Goal: Information Seeking & Learning: Learn about a topic

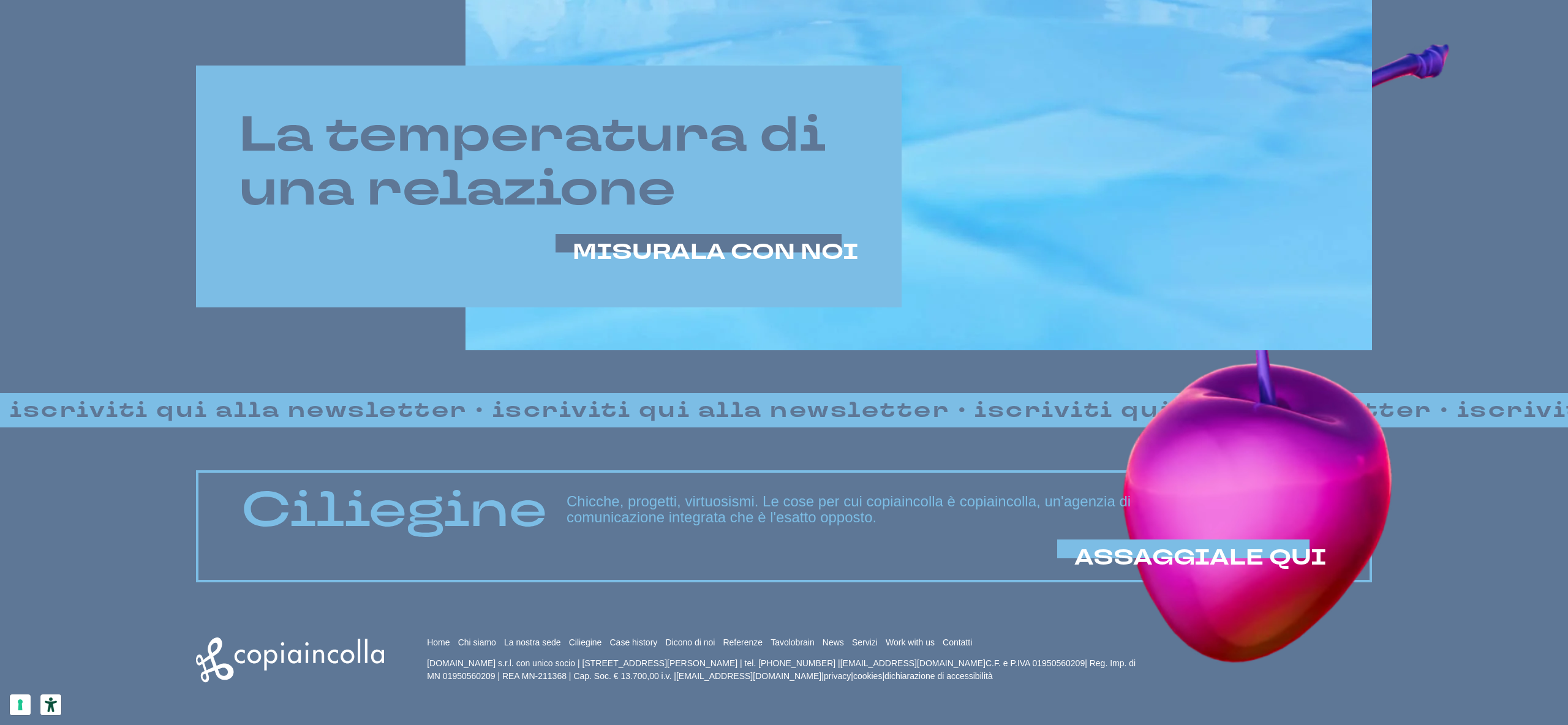
scroll to position [1006, 0]
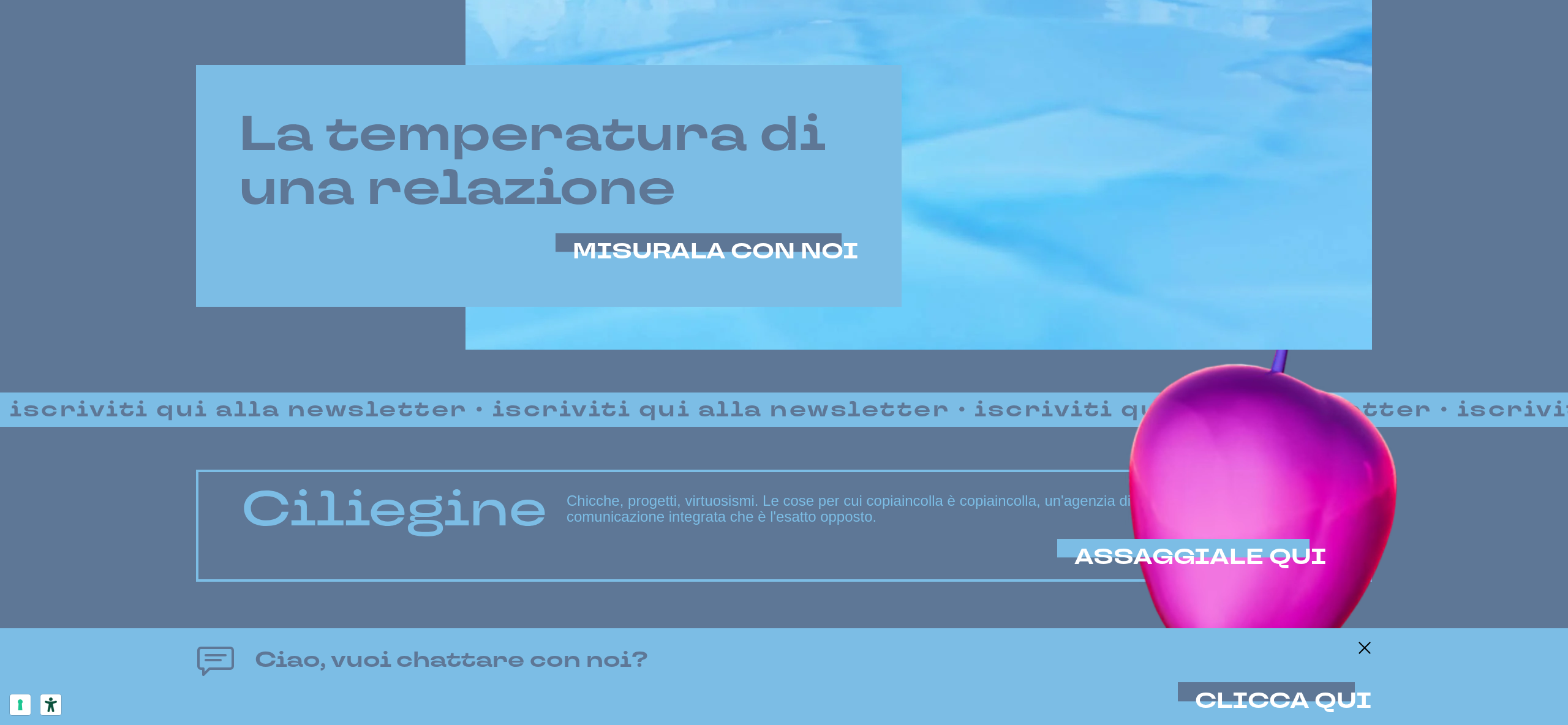
click at [304, 89] on div "La temperatura di una relazione MISURALA CON NOI" at bounding box center [548, 185] width 705 height 242
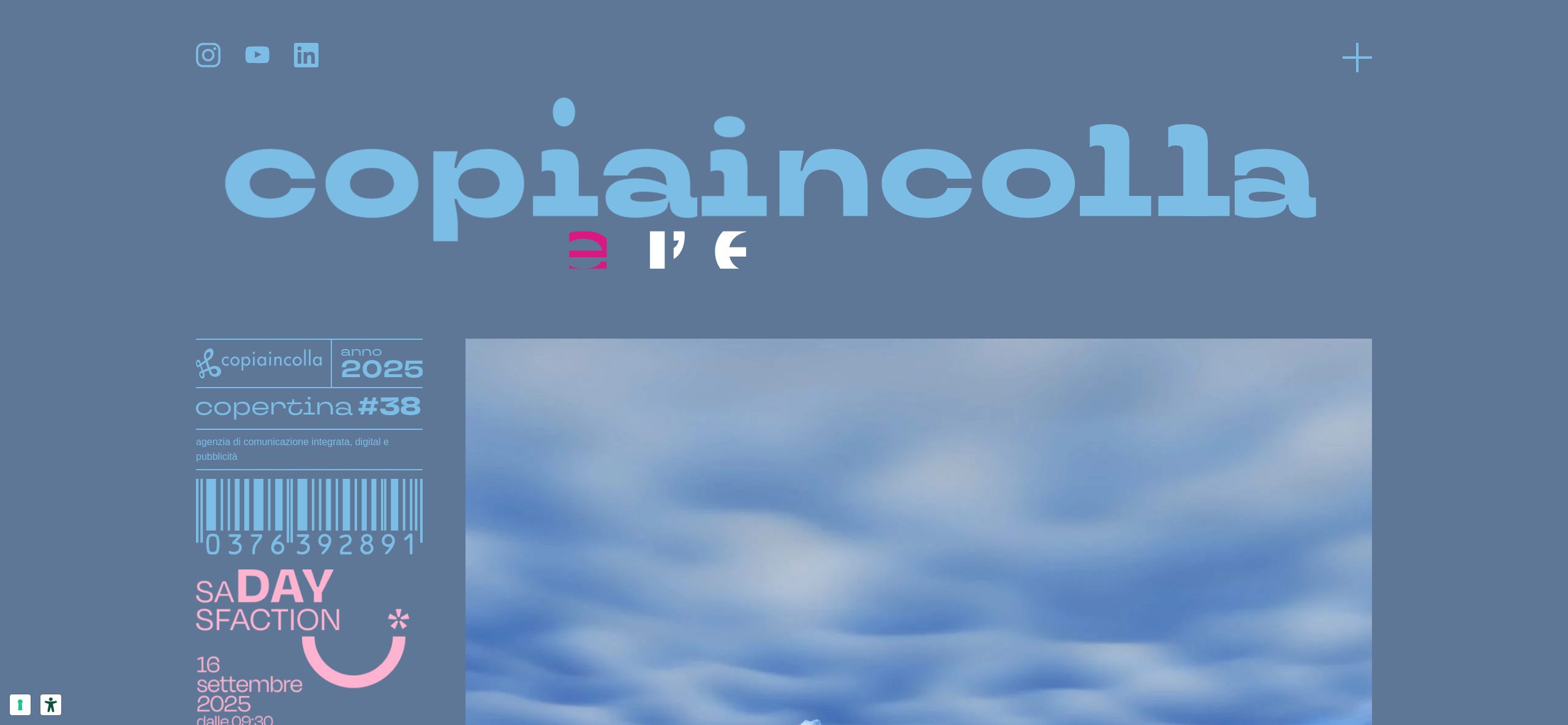
click at [1370, 58] on line at bounding box center [1358, 58] width 30 height 0
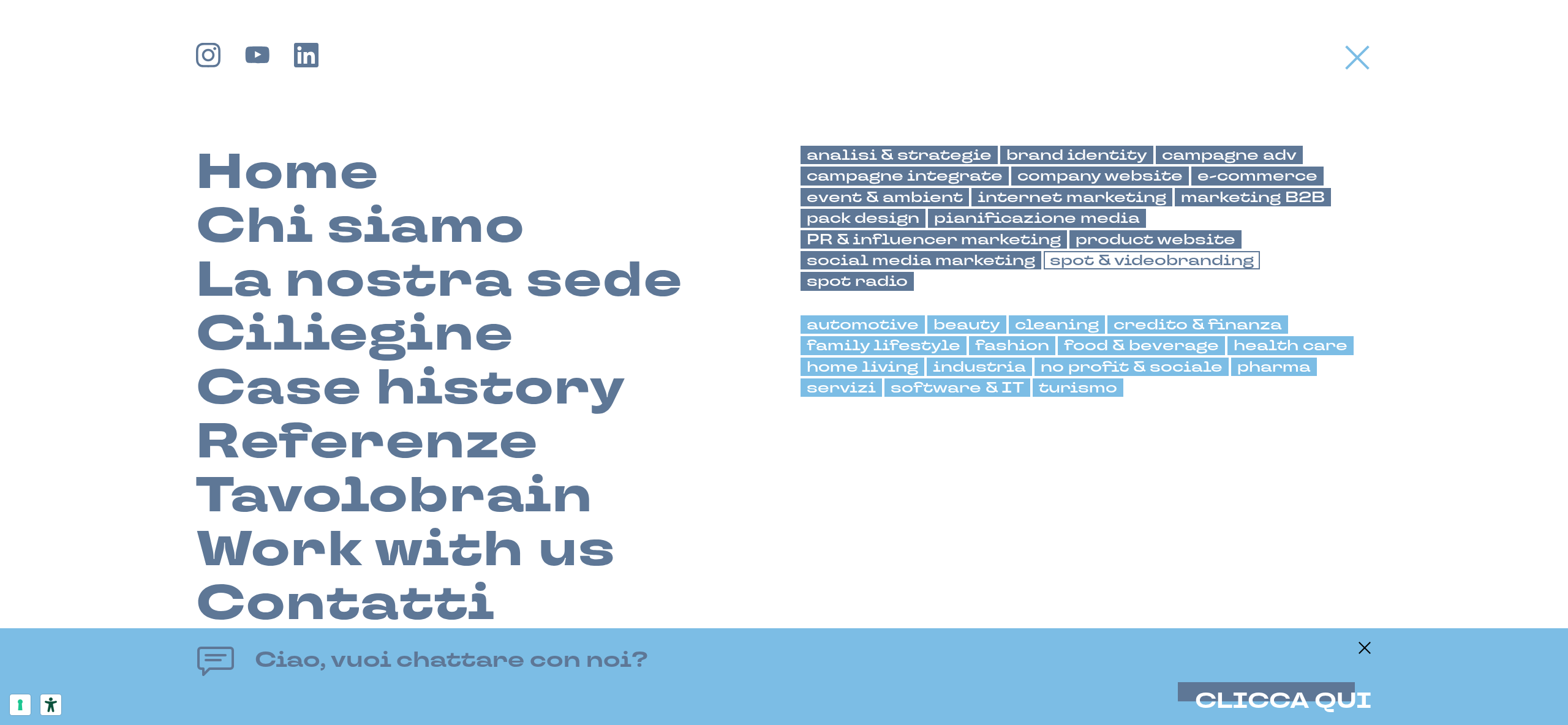
click at [1111, 267] on link "spot & videobranding" at bounding box center [1151, 260] width 216 height 19
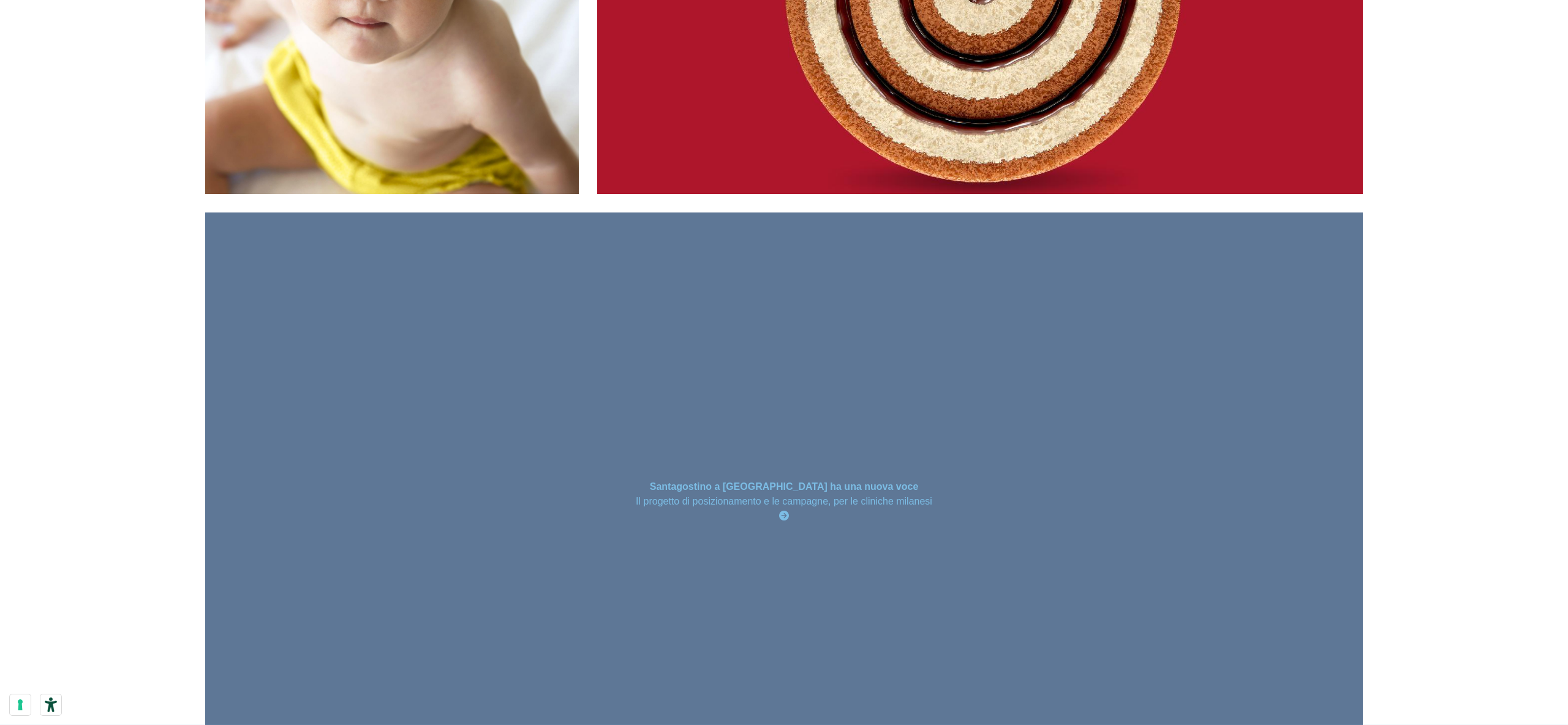
scroll to position [1472, 0]
click at [812, 402] on div "Santagostino a Milano ha una nuova voce Il progetto di posizionamento e le camp…" at bounding box center [784, 502] width 1157 height 579
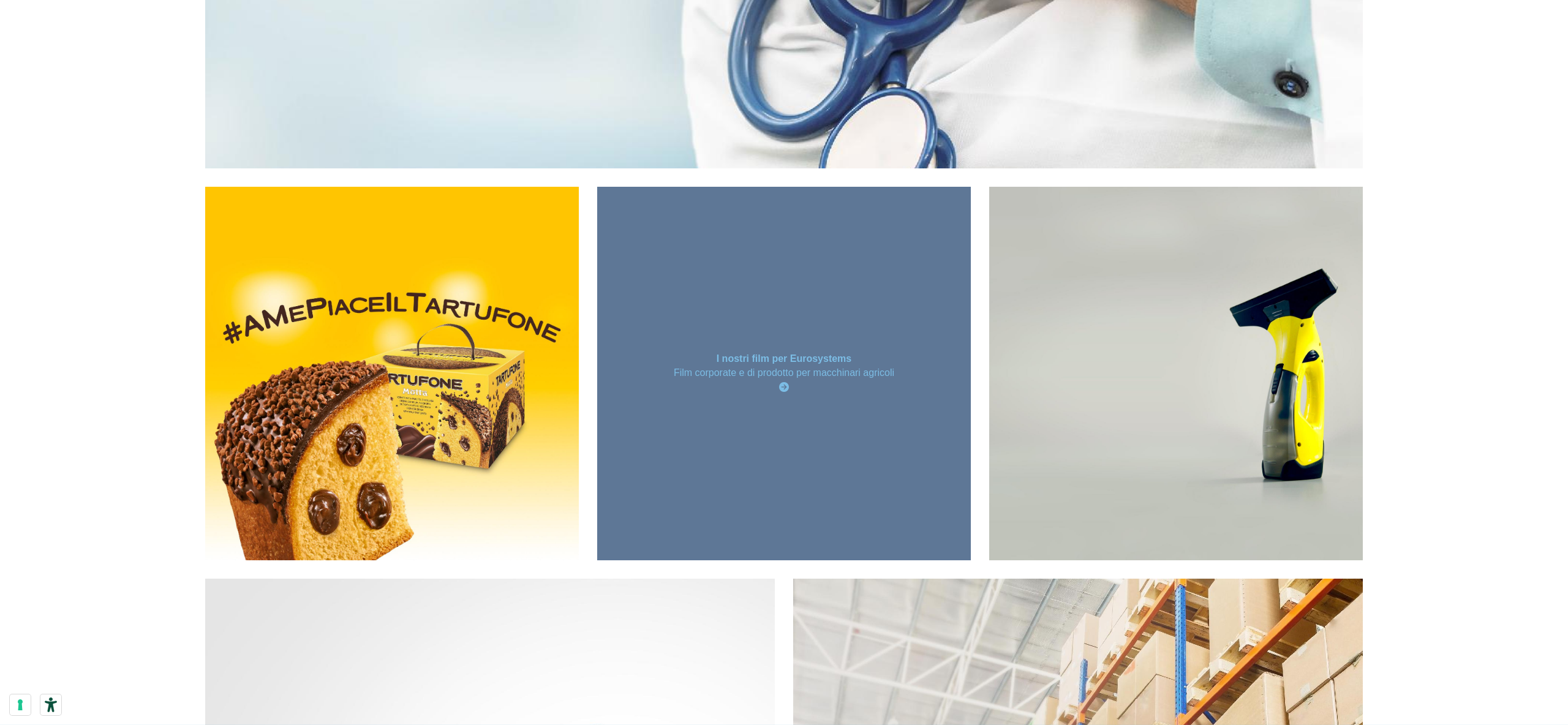
scroll to position [2095, 0]
click at [806, 332] on div "I nostri film per Eurosystems Film corporate e di prodotto per macchinari agric…" at bounding box center [784, 373] width 374 height 374
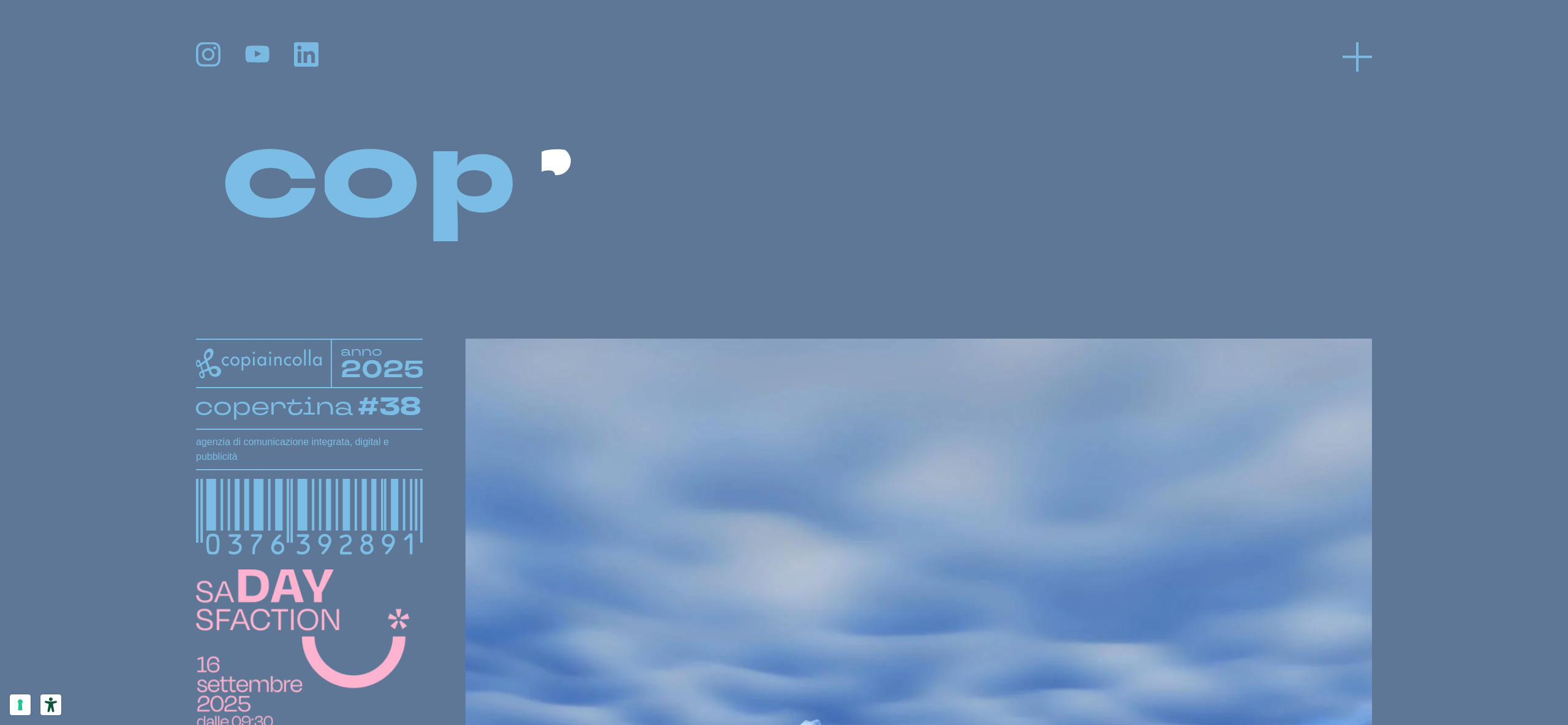
click at [1355, 59] on icon at bounding box center [1358, 58] width 30 height 30
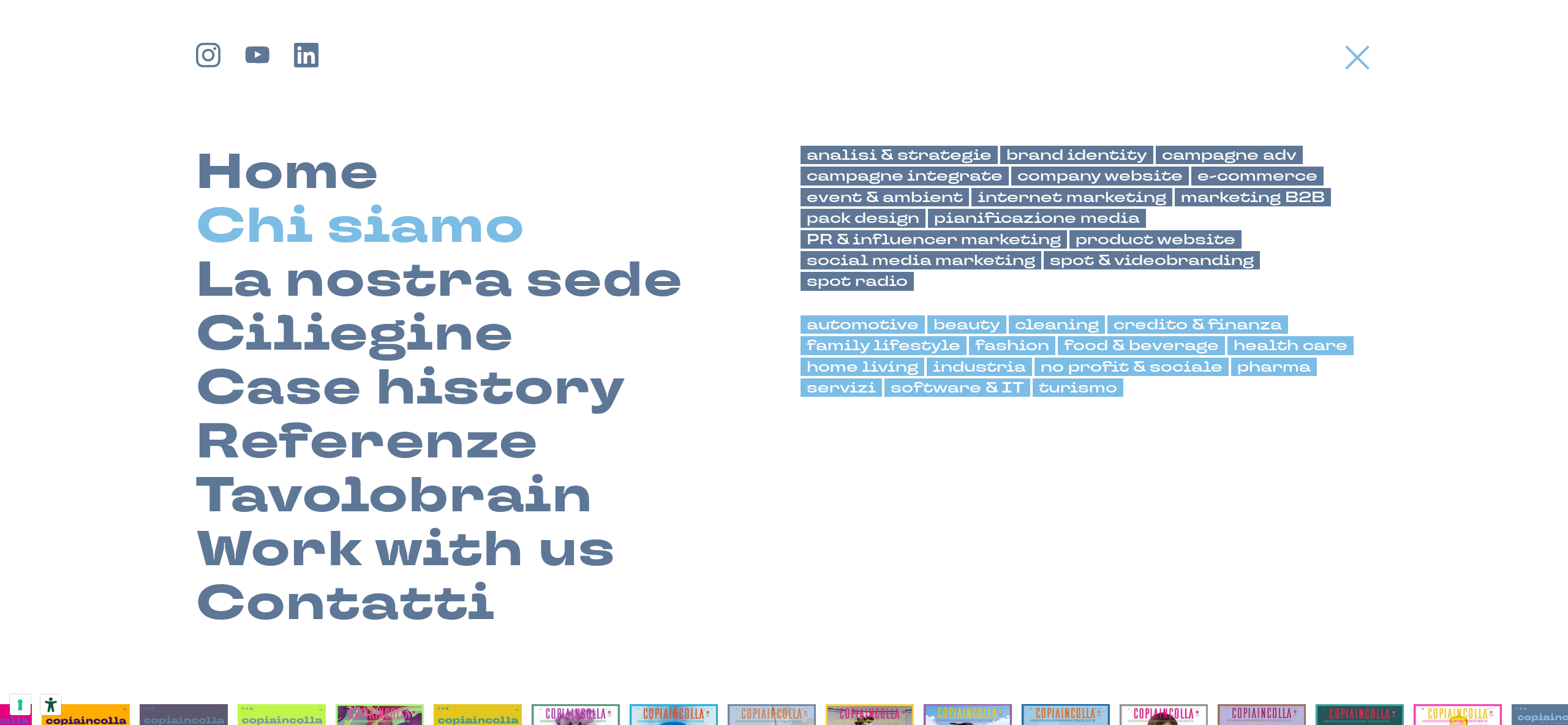
click at [339, 228] on link "Chi siamo" at bounding box center [361, 226] width 329 height 54
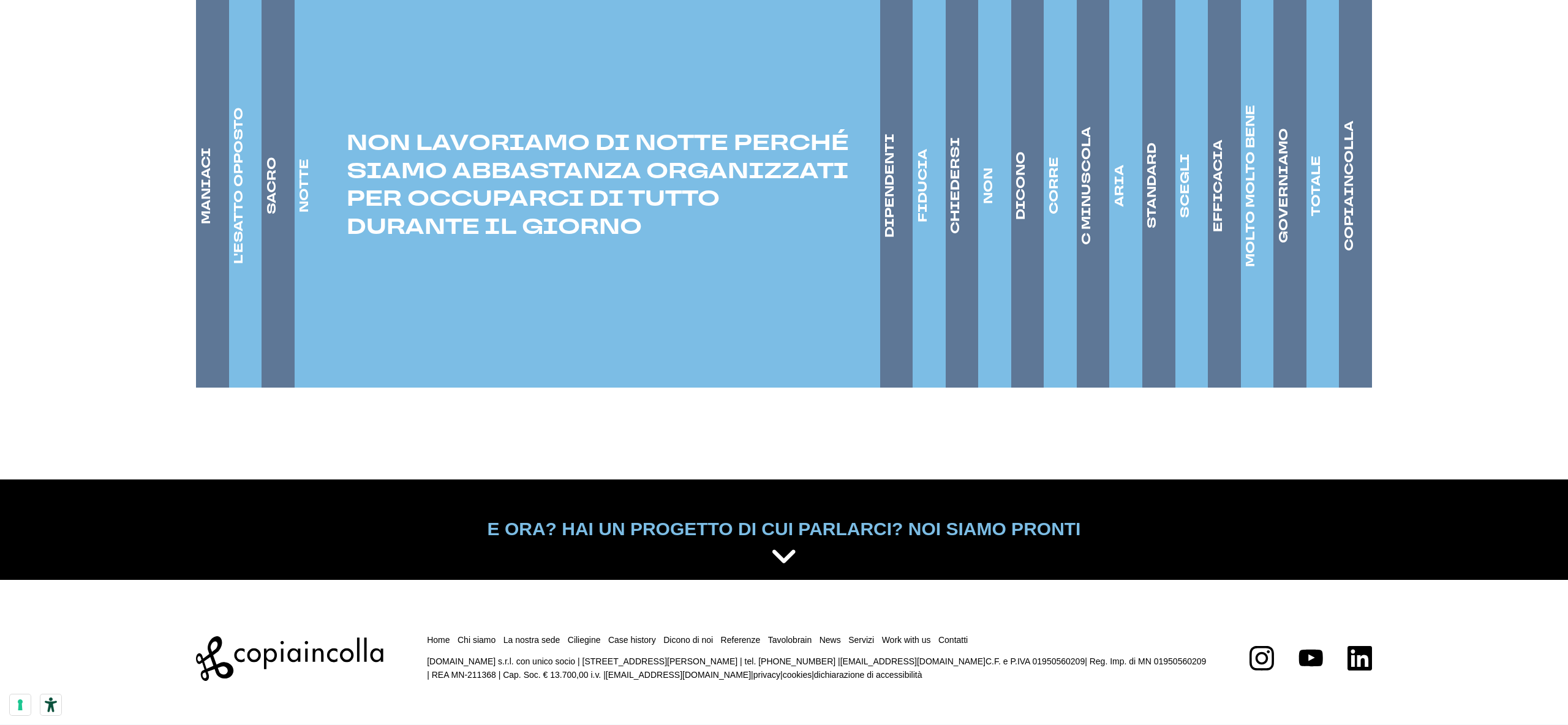
scroll to position [2086, 0]
drag, startPoint x: 1067, startPoint y: 570, endPoint x: 1149, endPoint y: 573, distance: 82.1
click at [1149, 573] on div "E ORA? HAI UN PROGETTO DI CUI PARLARCI? NOI SIAMO PRONTI Scrivici di cosa hai b…" at bounding box center [784, 545] width 1157 height 58
click at [997, 521] on h5 "E ORA? HAI UN PROGETTO DI CUI PARLARCI? NOI SIAMO PRONTI" at bounding box center [784, 530] width 1157 height 26
